Goal: Information Seeking & Learning: Check status

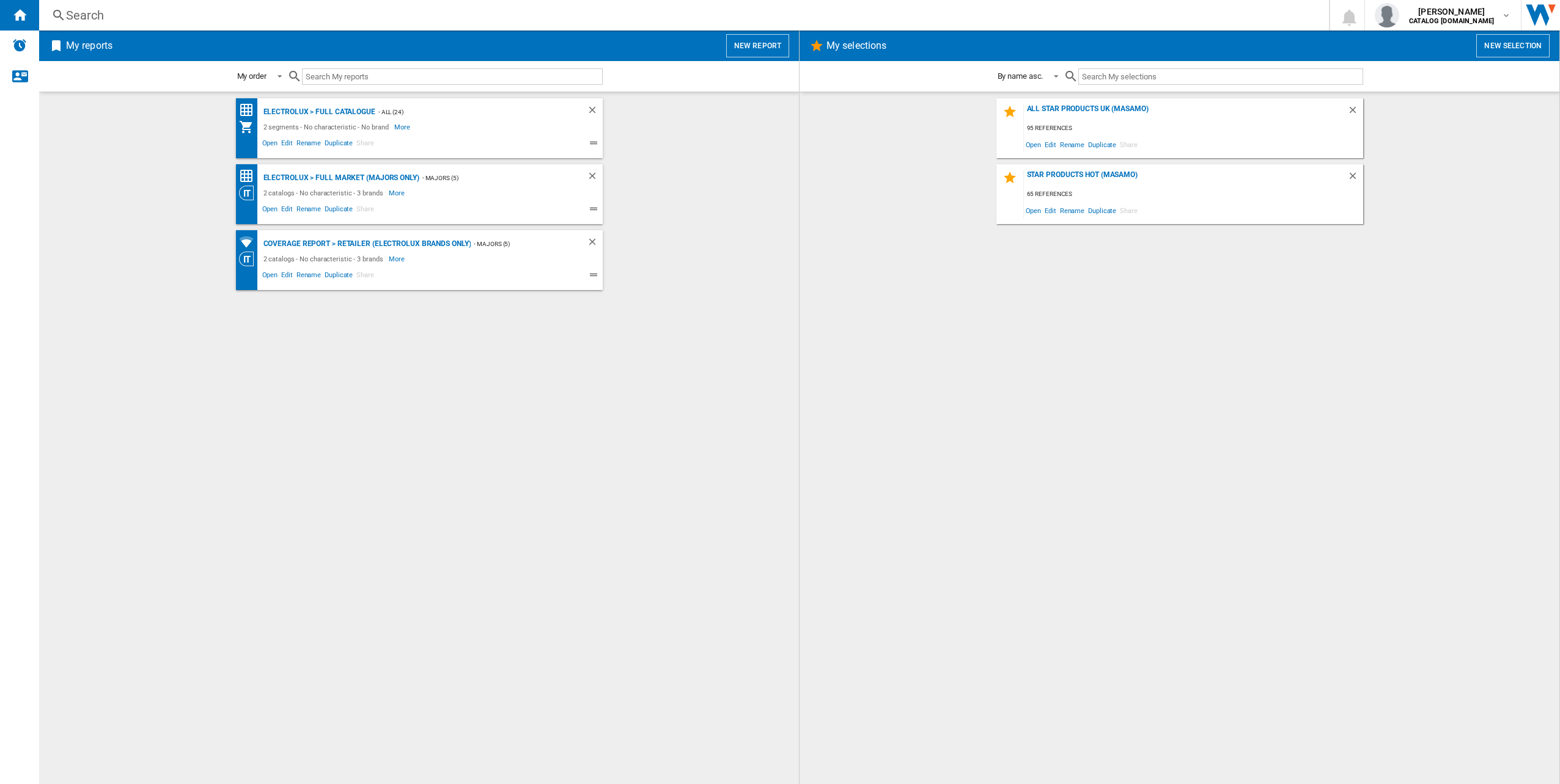
click at [257, 13] on div "Search" at bounding box center [681, 15] width 1231 height 17
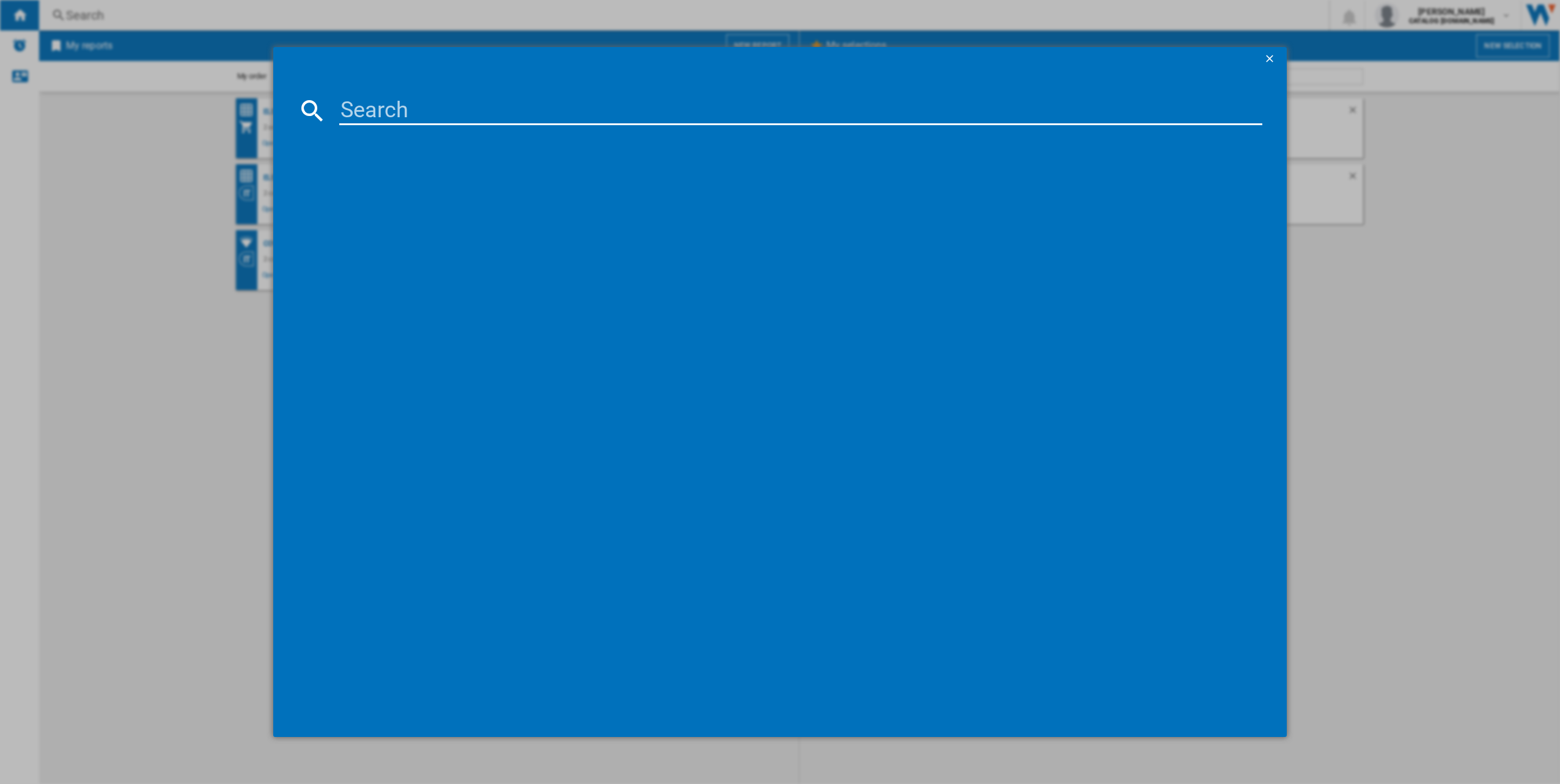
drag, startPoint x: 257, startPoint y: 13, endPoint x: 301, endPoint y: 97, distance: 94.8
click at [157, 92] on div at bounding box center [780, 392] width 1560 height 784
click at [479, 101] on input at bounding box center [801, 110] width 924 height 29
paste input "TO64IB00FZ"
type input "TO64IB00FZ"
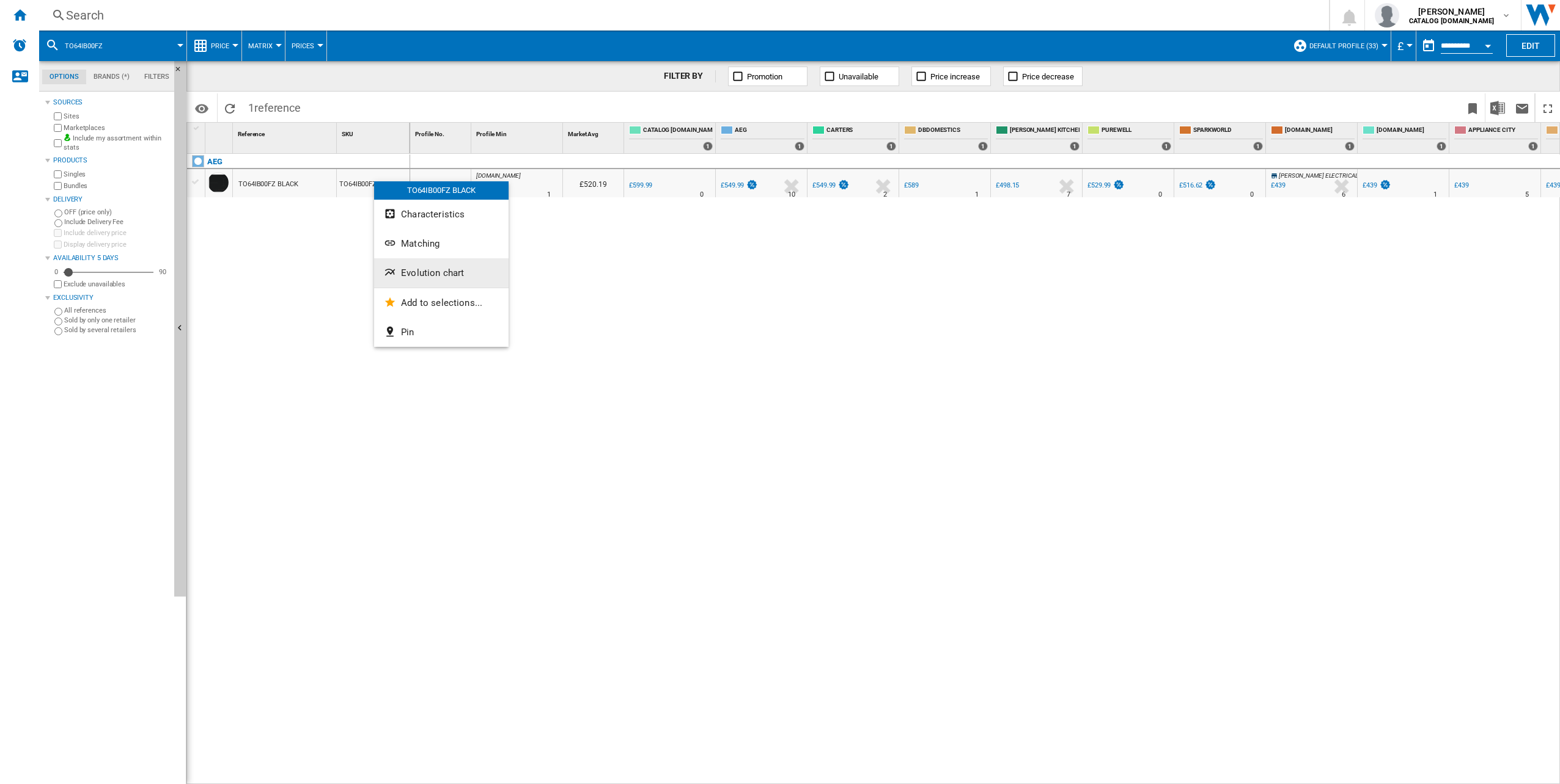
click at [448, 268] on span "Evolution chart" at bounding box center [432, 273] width 63 height 11
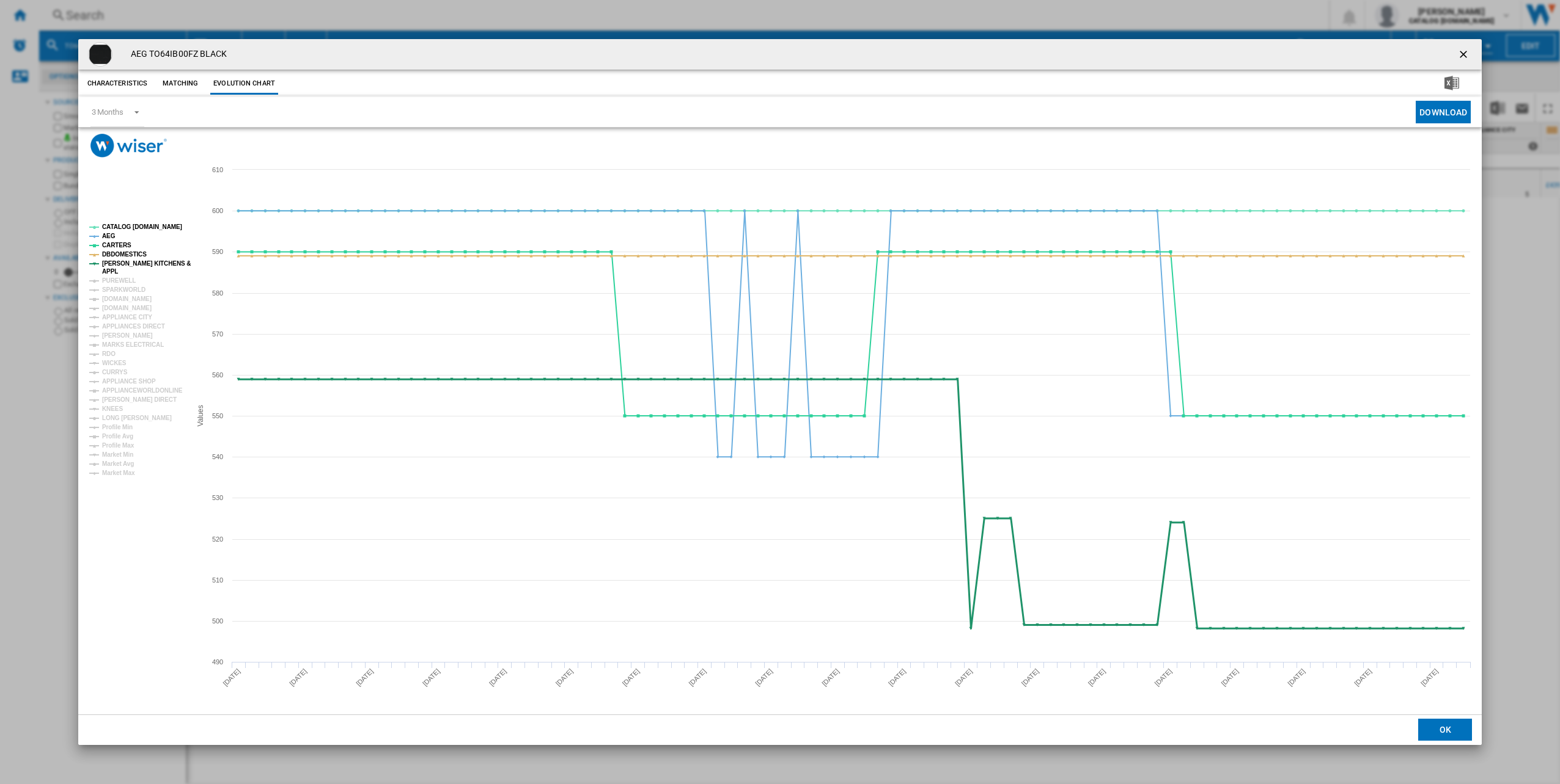
click at [109, 272] on tspan "APPL" at bounding box center [110, 272] width 16 height 6
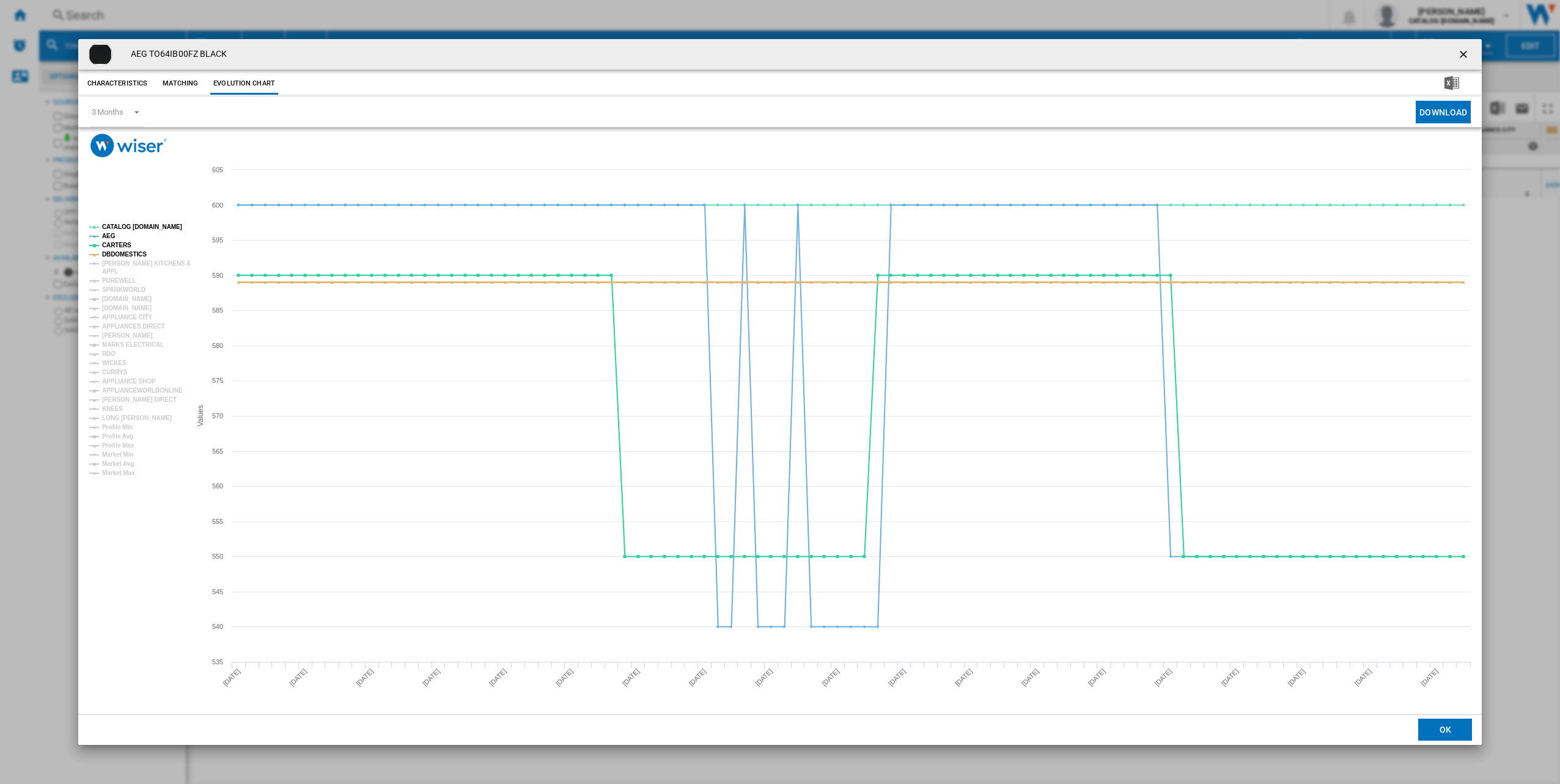
click at [115, 254] on tspan "DBDOMESTICS" at bounding box center [124, 254] width 44 height 6
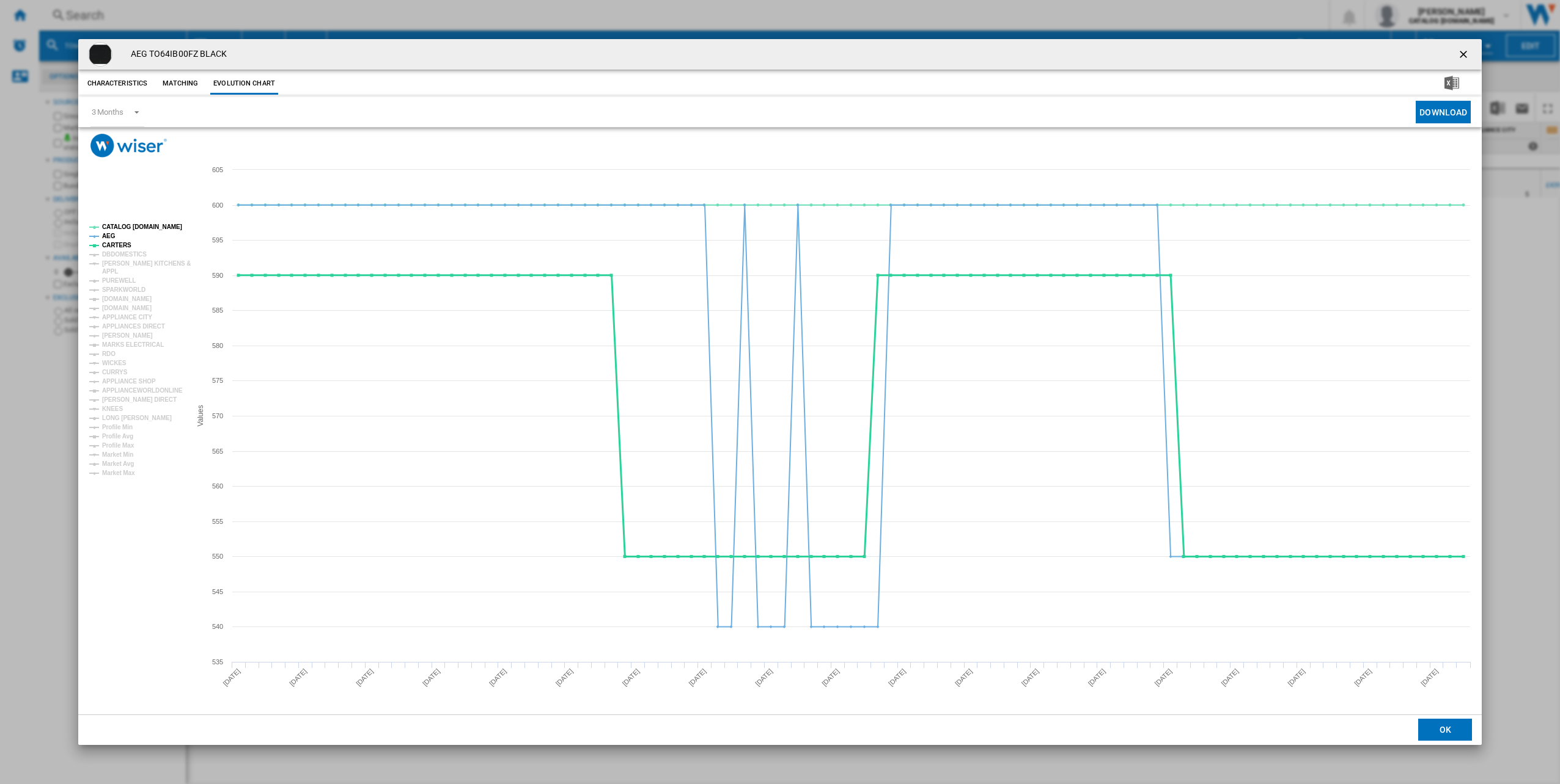
click at [115, 242] on tspan "CARTERS" at bounding box center [116, 245] width 29 height 6
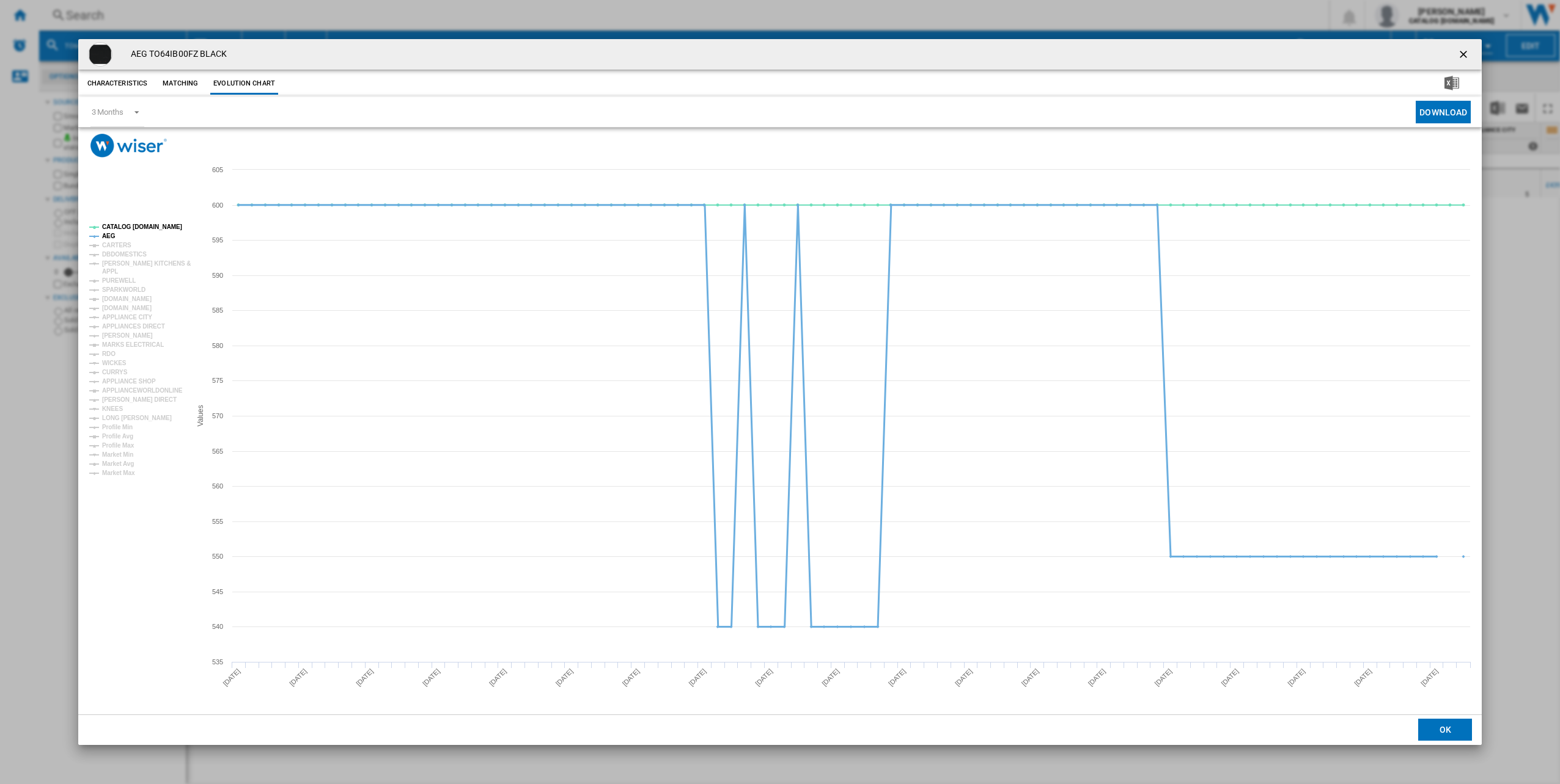
click at [109, 233] on tspan "AEG" at bounding box center [109, 236] width 13 height 6
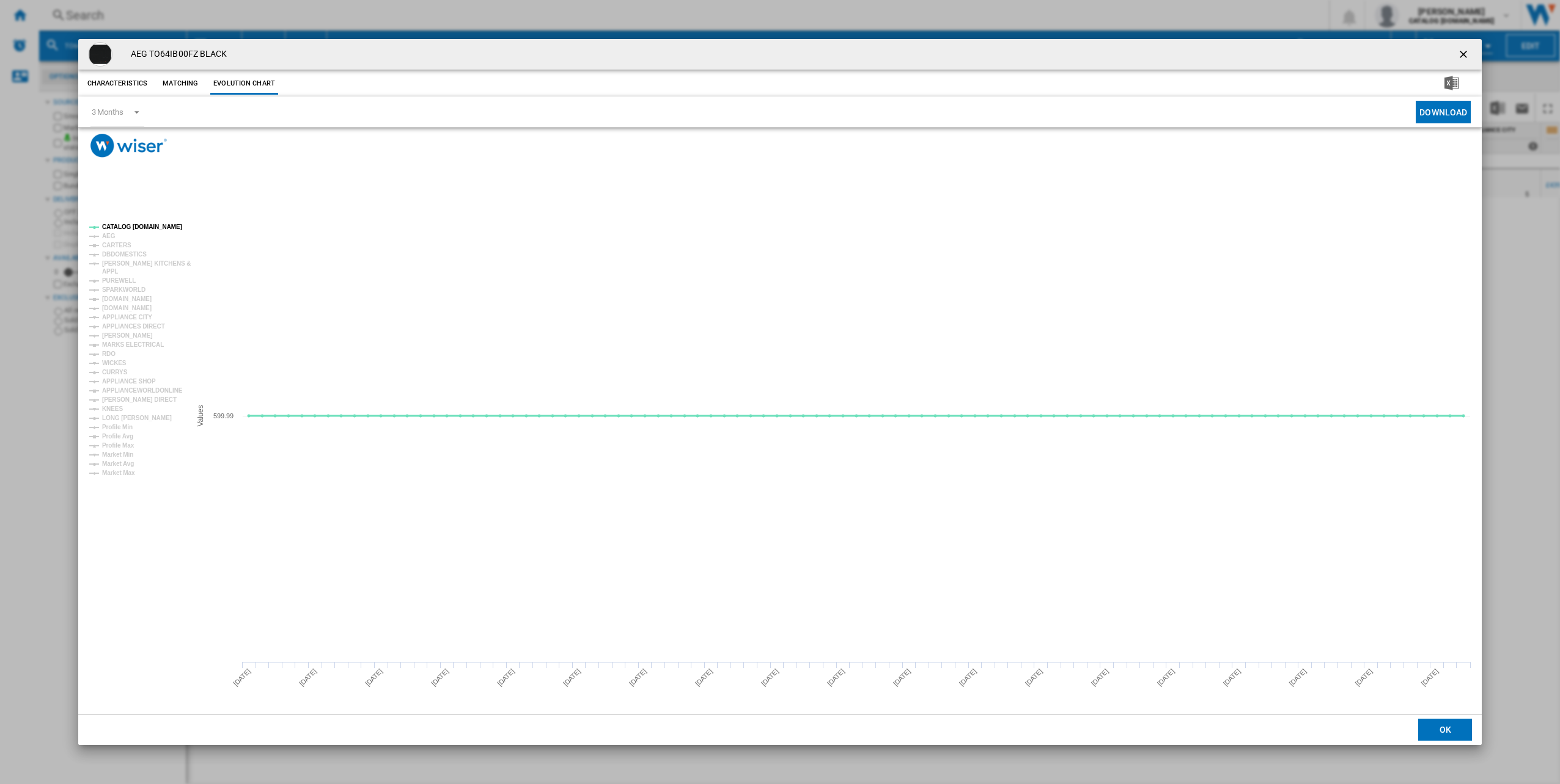
click at [123, 226] on tspan "CATALOG [DOMAIN_NAME]" at bounding box center [142, 226] width 80 height 6
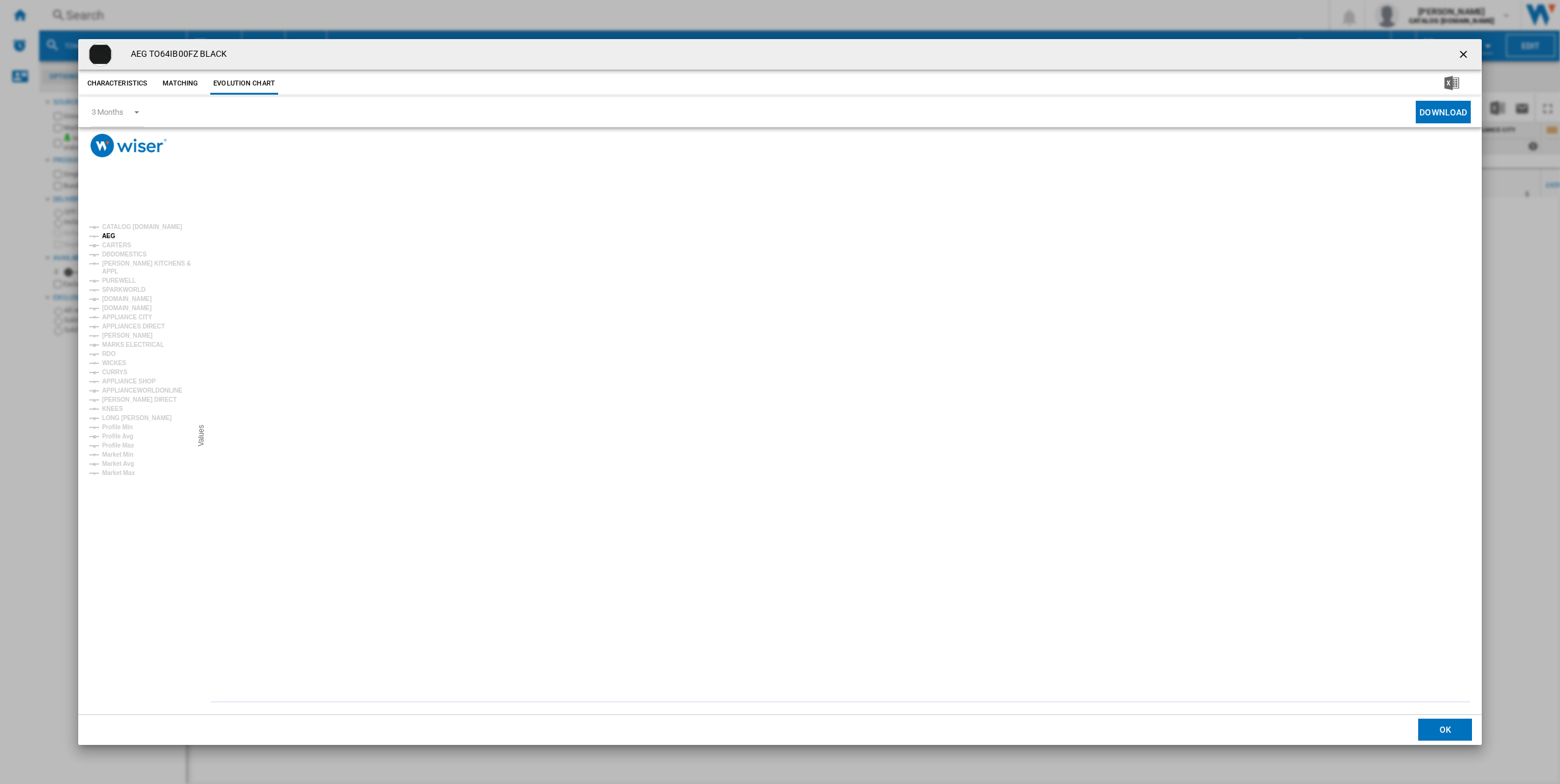
click at [112, 236] on tspan "AEG" at bounding box center [109, 236] width 13 height 6
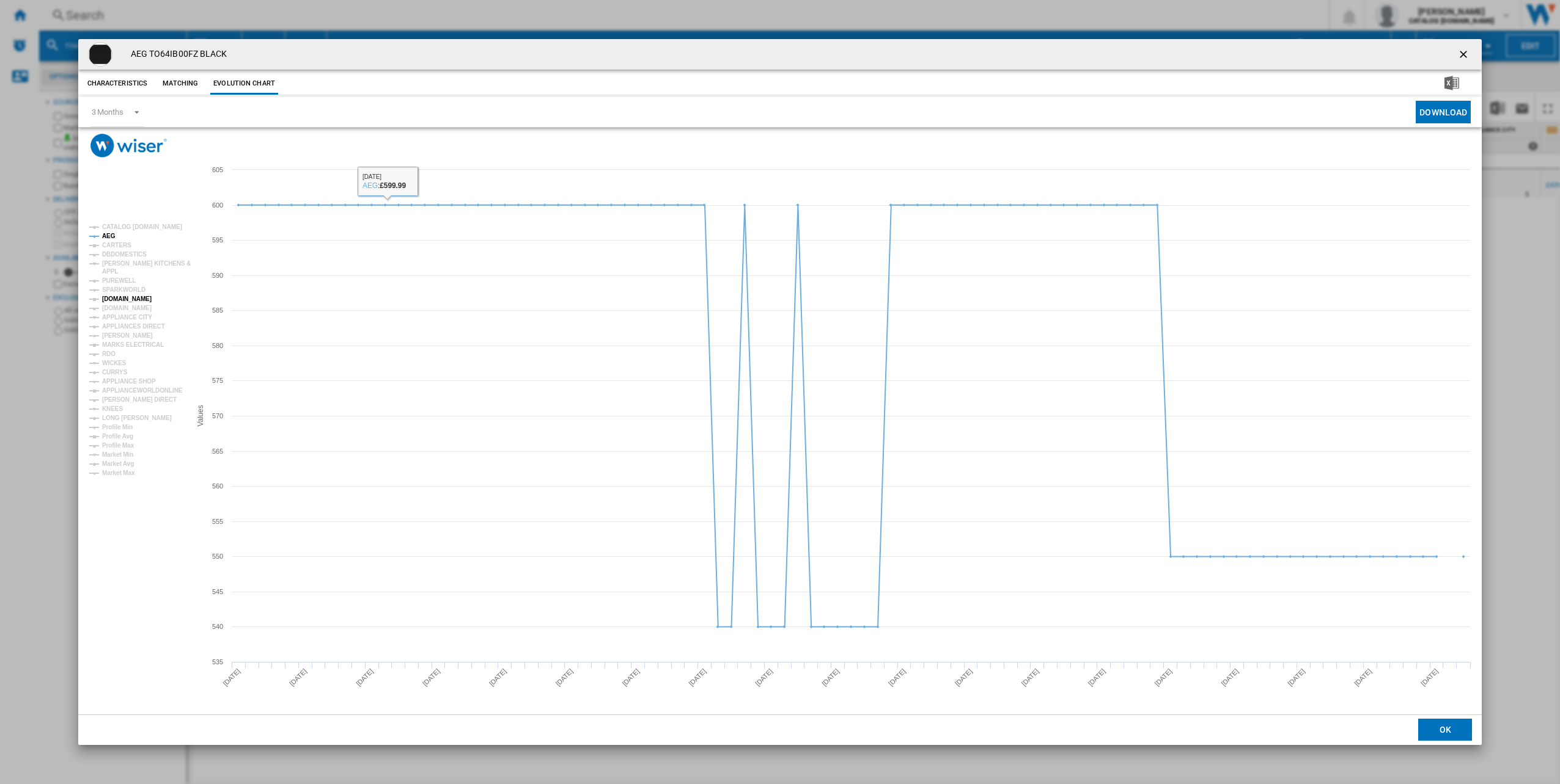
click at [143, 295] on tspan "[DOMAIN_NAME]" at bounding box center [127, 299] width 49 height 6
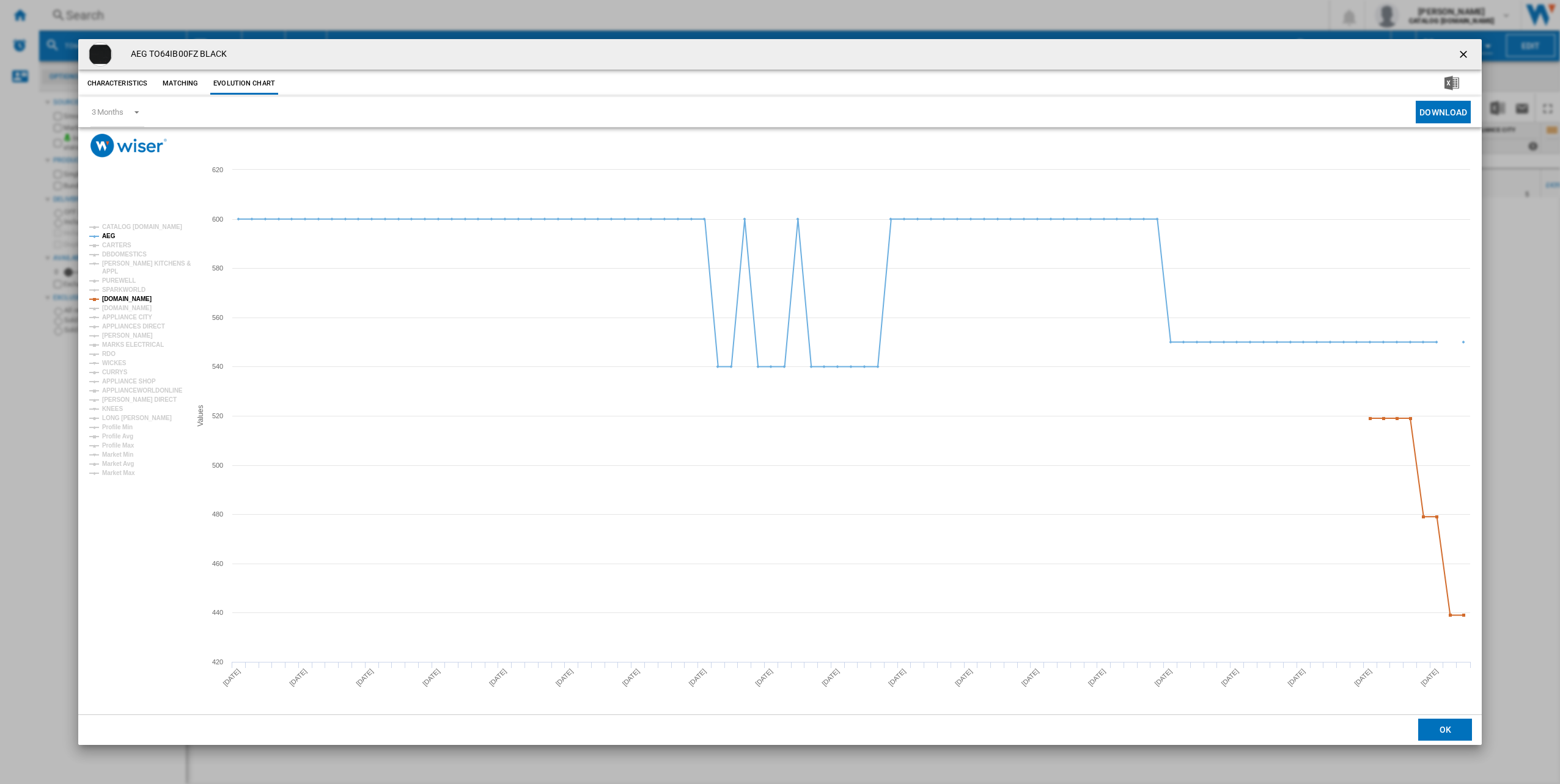
click at [143, 295] on tspan "[DOMAIN_NAME]" at bounding box center [127, 299] width 49 height 6
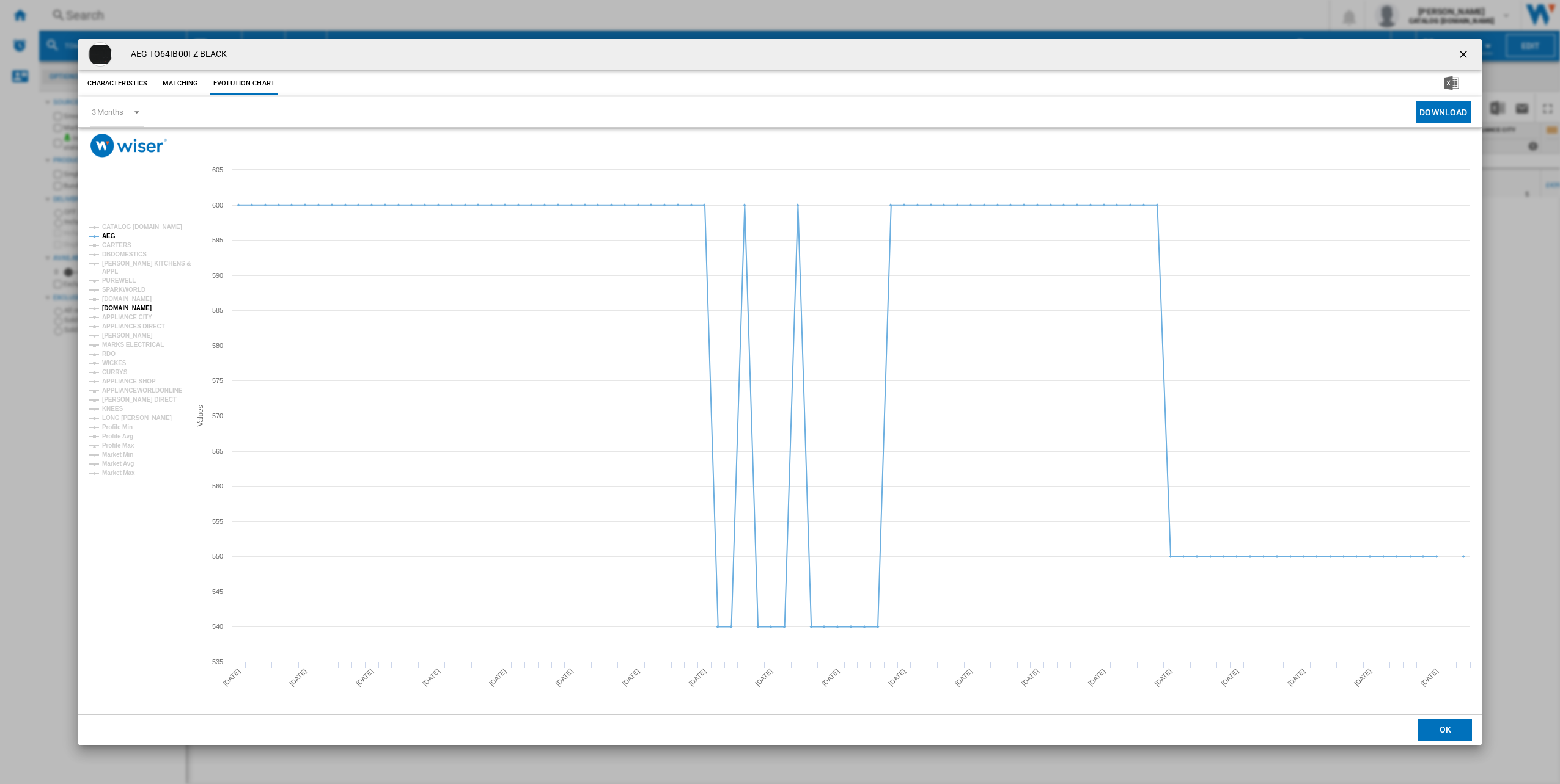
click at [120, 310] on tspan "[DOMAIN_NAME]" at bounding box center [127, 308] width 49 height 6
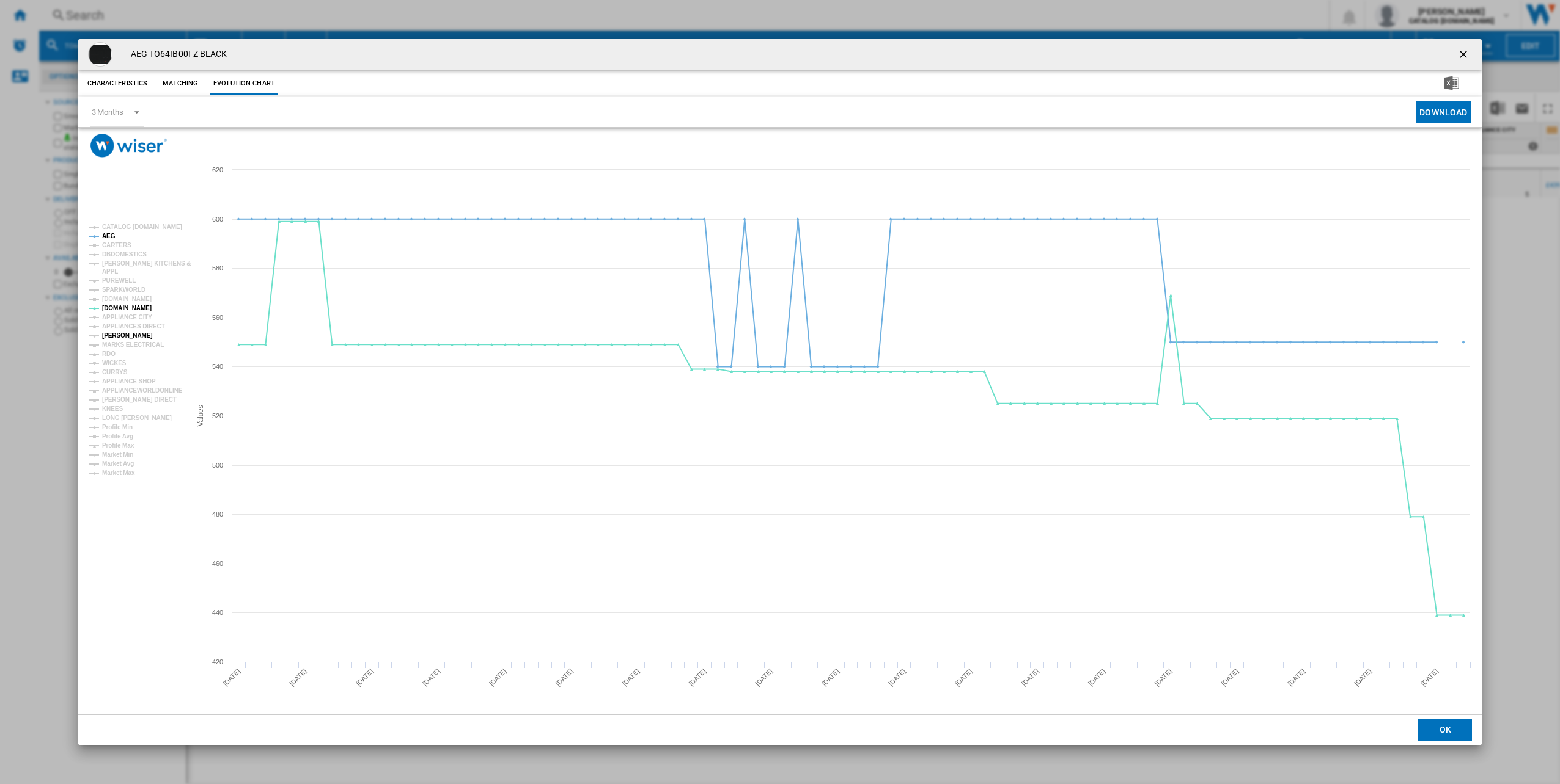
click at [119, 335] on tspan "[PERSON_NAME]" at bounding box center [128, 336] width 51 height 6
click at [119, 344] on tspan "MARKS ELECTRICAL" at bounding box center [133, 344] width 62 height 6
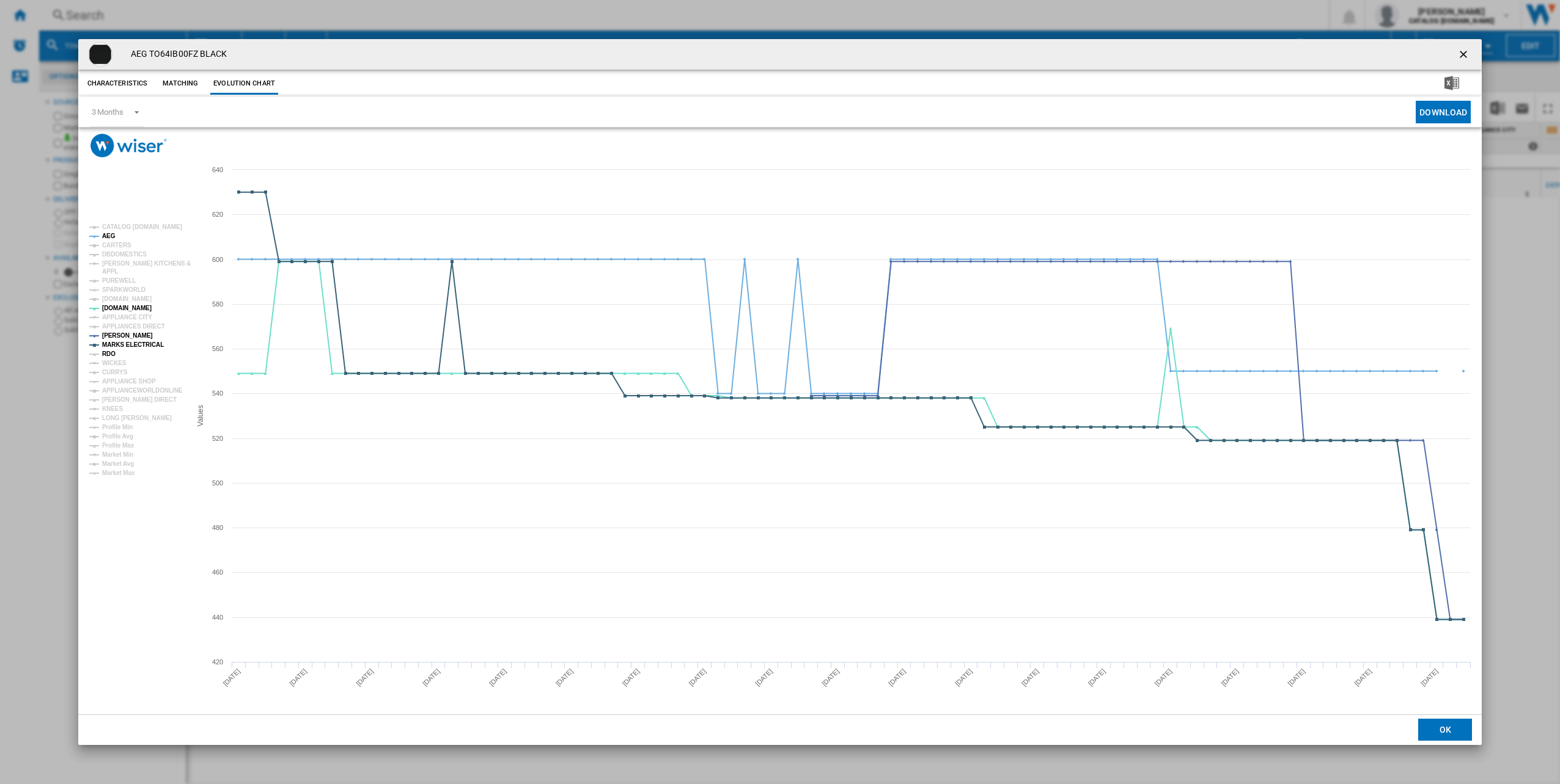
click at [113, 351] on tspan "RDO" at bounding box center [109, 354] width 13 height 6
click at [115, 362] on tspan "WICKES" at bounding box center [114, 363] width 25 height 6
click at [115, 370] on tspan "CURRYS" at bounding box center [115, 372] width 25 height 6
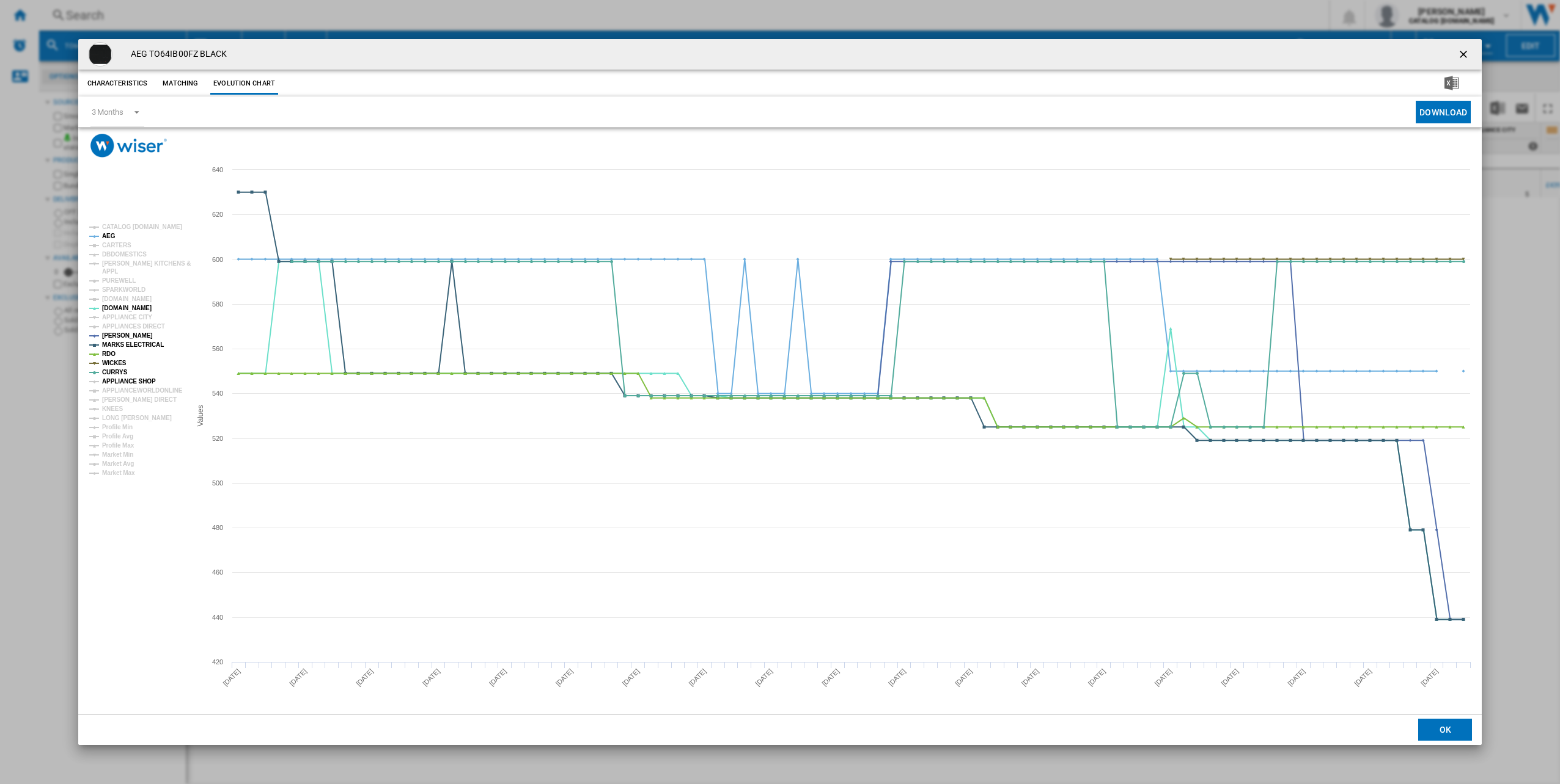
click at [119, 383] on tspan "APPLIANCE SHOP" at bounding box center [129, 381] width 54 height 6
click at [120, 388] on tspan "APPLIANCEWORLDONLINE" at bounding box center [143, 390] width 81 height 6
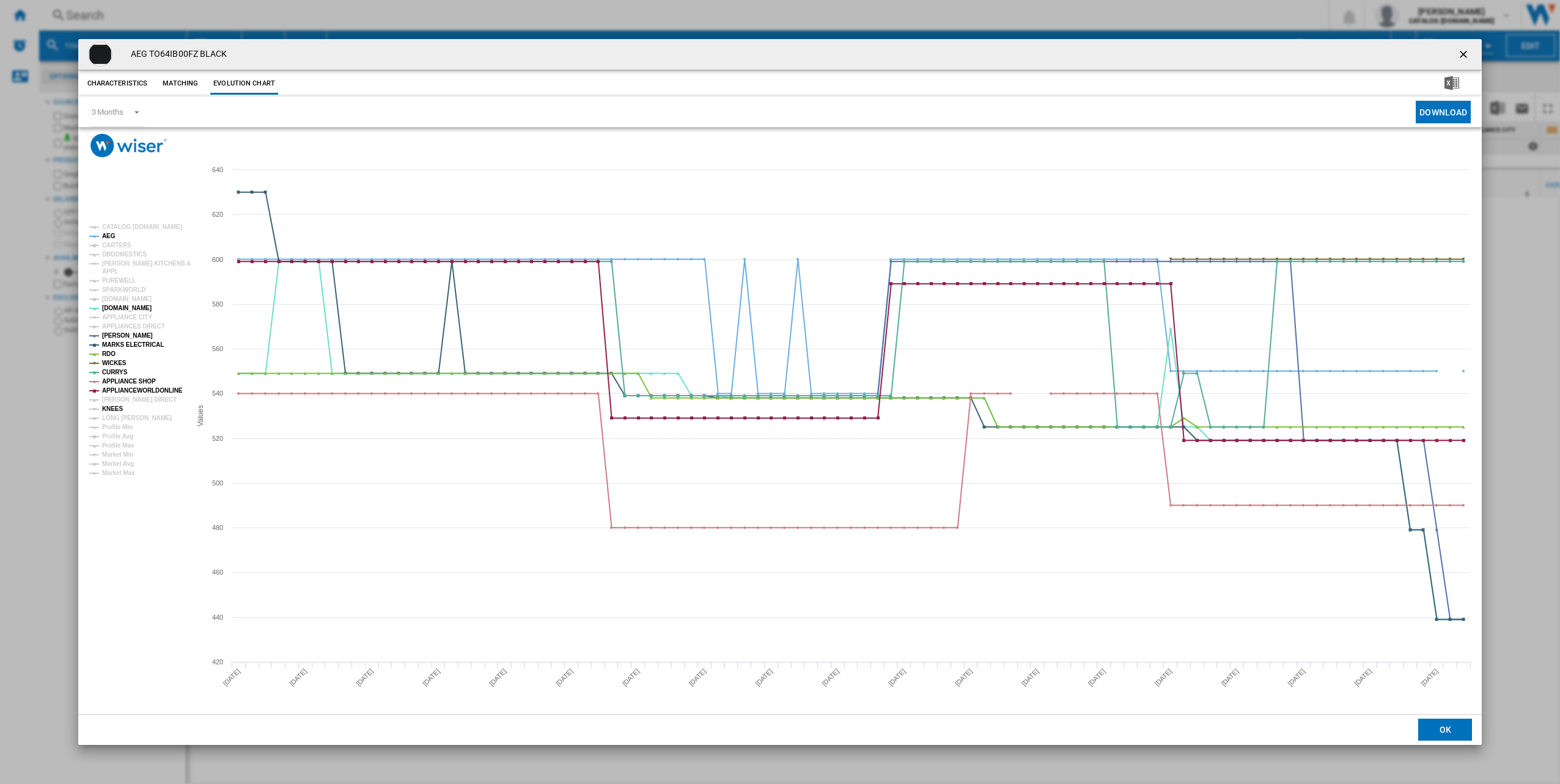
click at [116, 410] on tspan "KNEES" at bounding box center [113, 409] width 21 height 6
click at [116, 419] on tspan "LONG [PERSON_NAME]" at bounding box center [137, 418] width 70 height 6
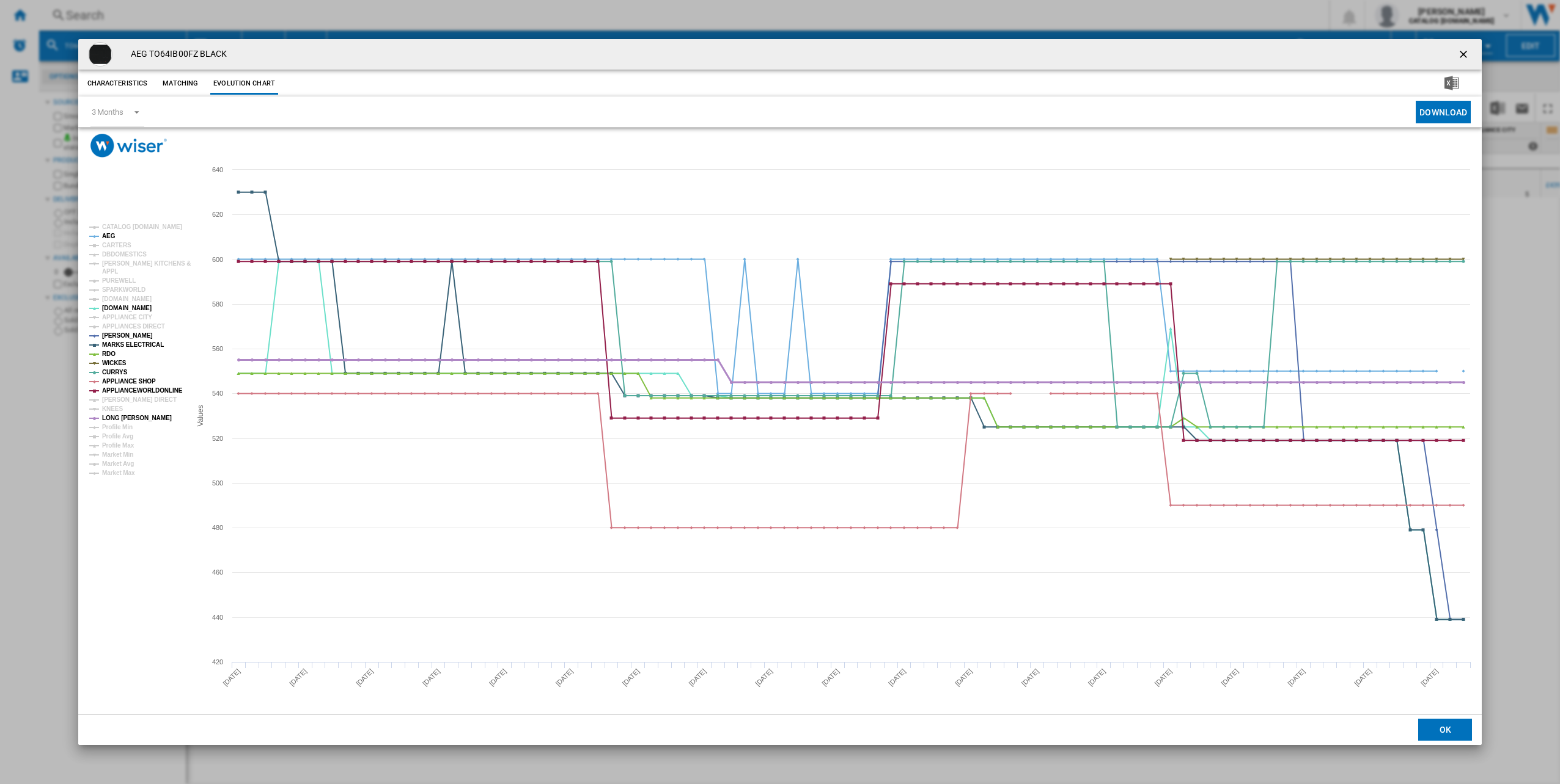
click at [118, 420] on tspan "LONG [PERSON_NAME]" at bounding box center [137, 418] width 70 height 6
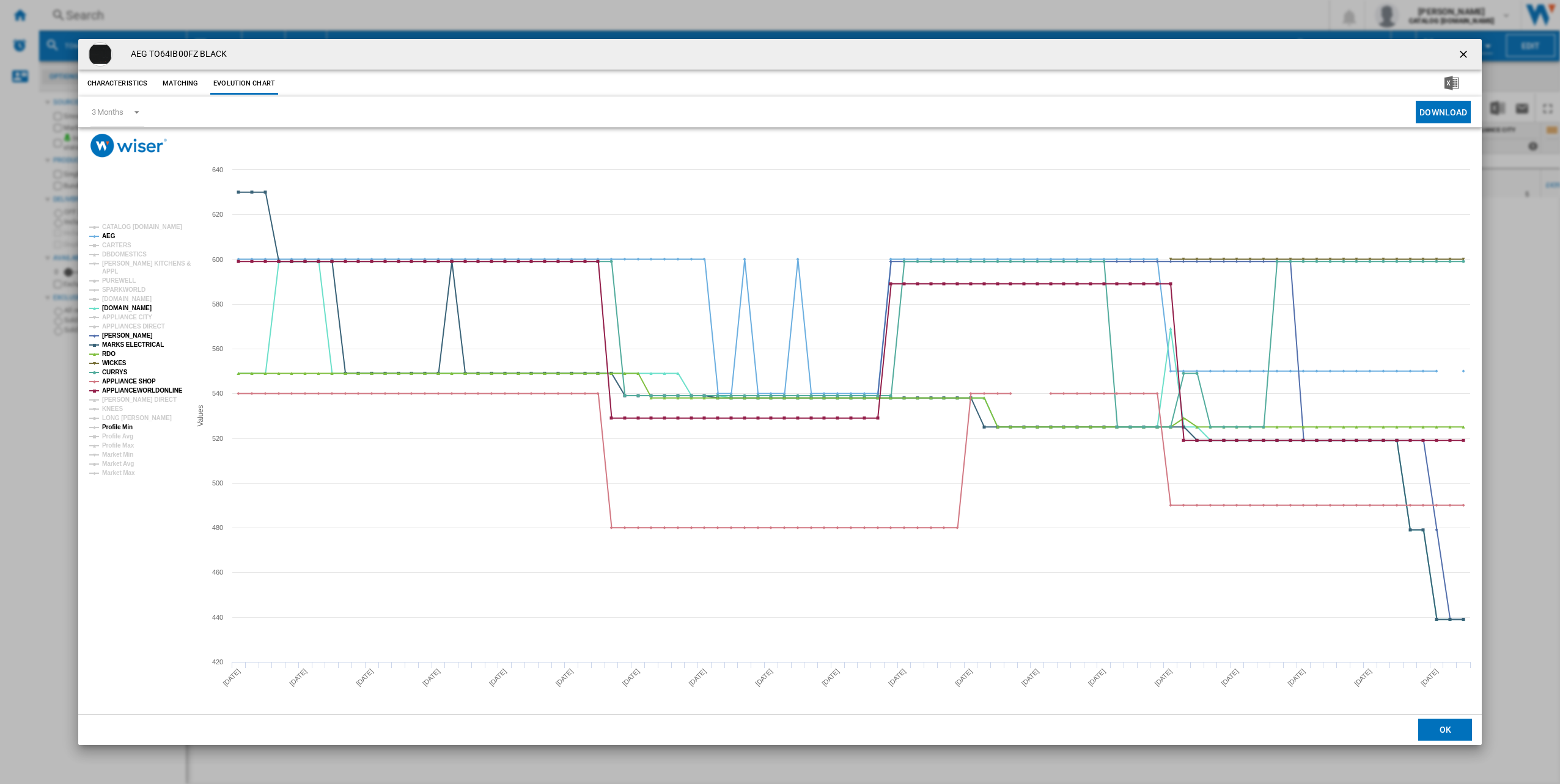
click at [124, 428] on tspan "Profile Min" at bounding box center [117, 427] width 31 height 6
